Goal: Information Seeking & Learning: Understand process/instructions

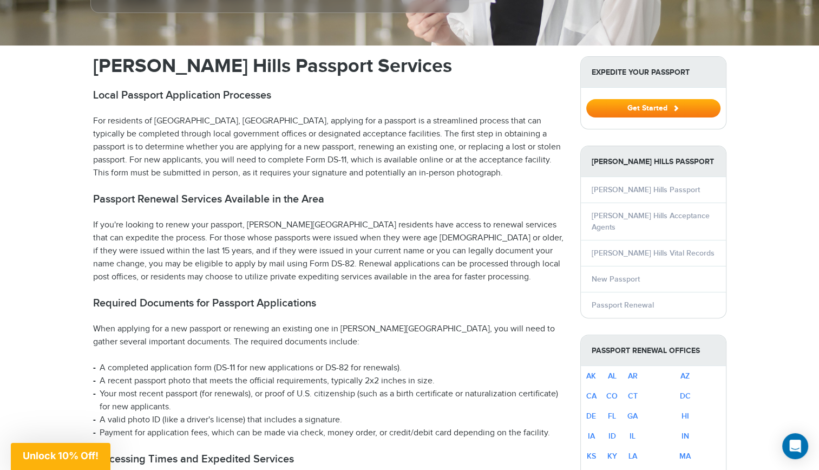
scroll to position [347, 0]
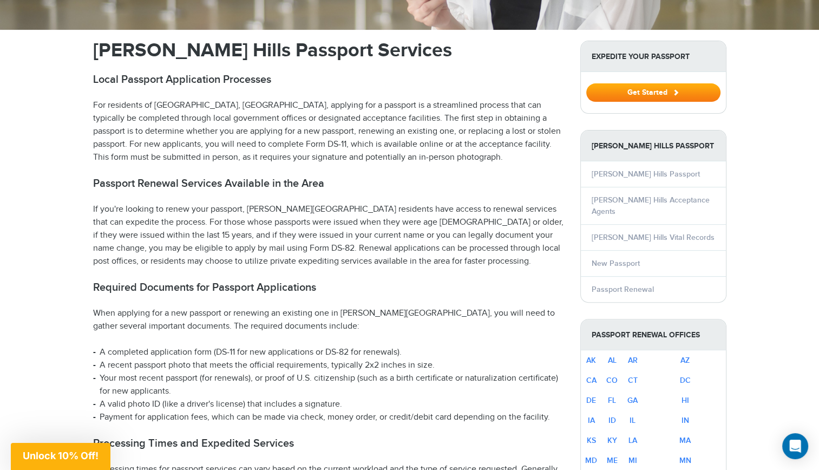
click at [639, 167] on li "Beverly Hills Passport" at bounding box center [653, 173] width 145 height 25
click at [620, 259] on link "New Passport" at bounding box center [616, 263] width 48 height 9
